Goal: Task Accomplishment & Management: Manage account settings

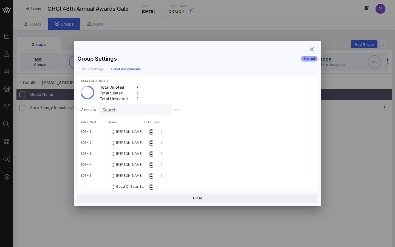
scroll to position [25, 0]
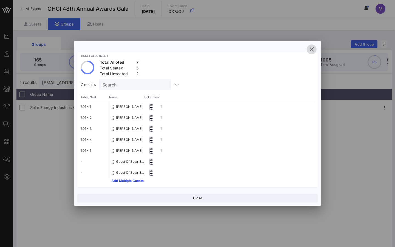
click at [314, 49] on icon "button" at bounding box center [311, 49] width 7 height 7
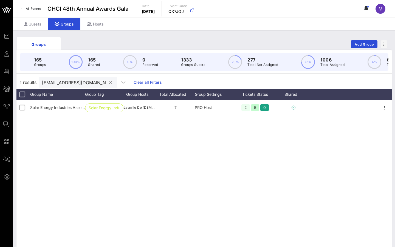
click at [109, 80] on button "clear icon" at bounding box center [111, 82] width 4 height 5
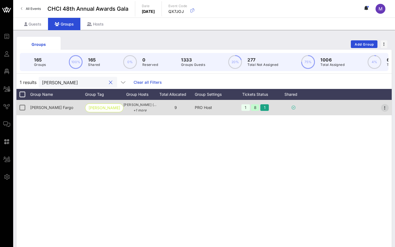
type input "[PERSON_NAME]"
click at [386, 106] on icon "button" at bounding box center [384, 107] width 7 height 7
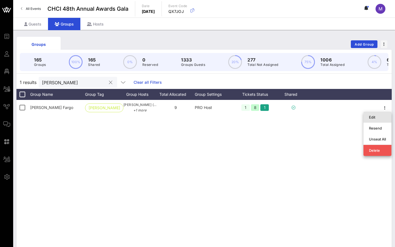
click at [368, 116] on div "Edit" at bounding box center [377, 117] width 28 height 11
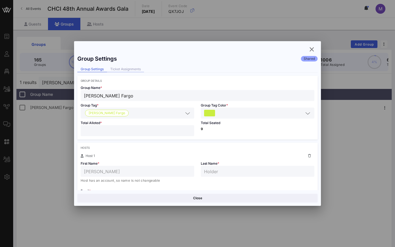
click at [132, 72] on div "Ticket Assignments" at bounding box center [125, 69] width 37 height 6
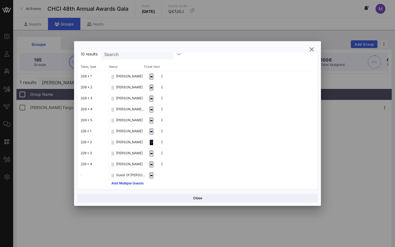
scroll to position [58, 0]
